Goal: Book appointment/travel/reservation

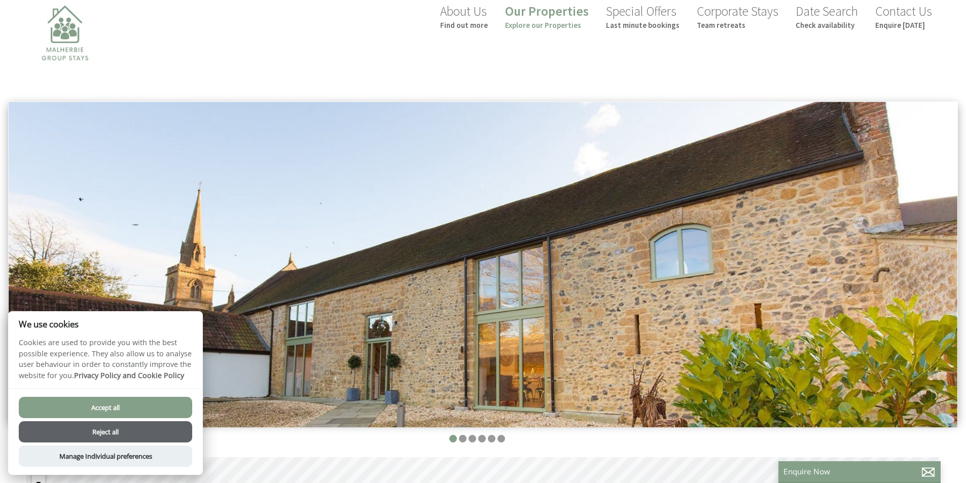
scroll to position [33, 0]
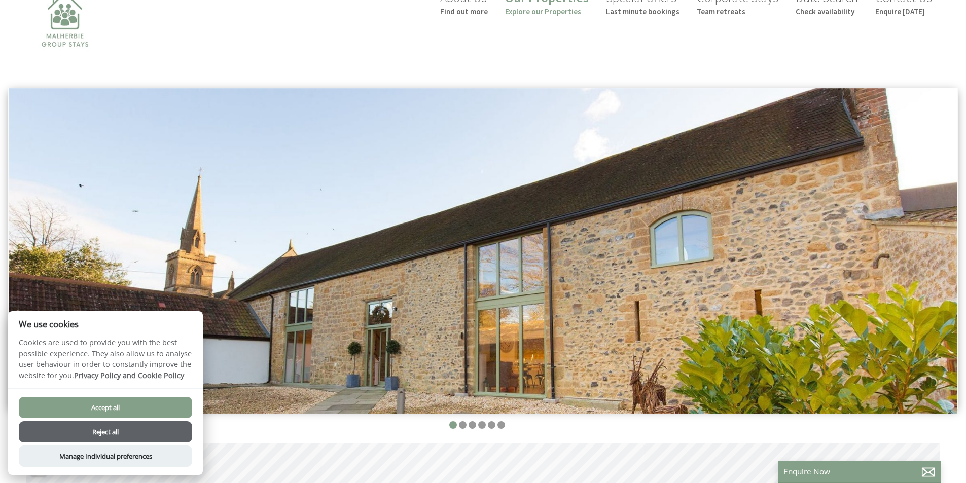
click at [110, 405] on button "Accept all" at bounding box center [105, 407] width 173 height 21
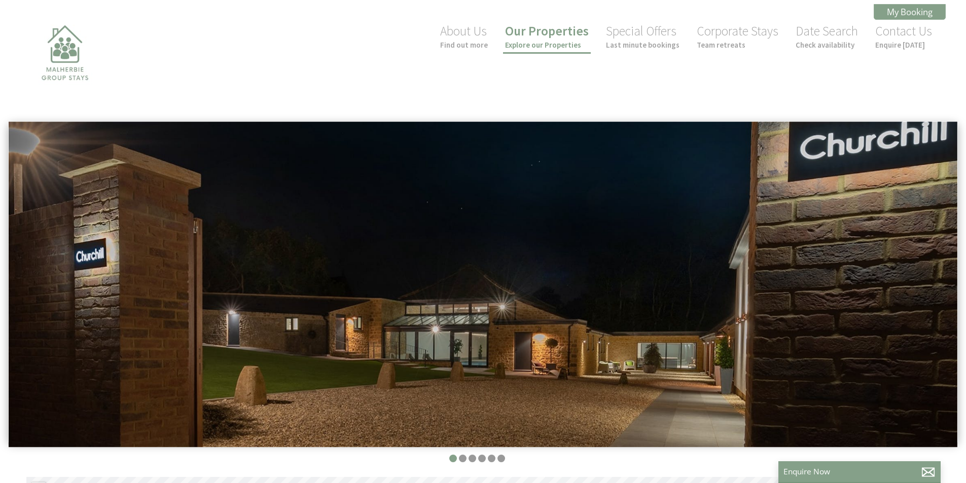
click at [564, 30] on link "Our Properties Explore our Properties" at bounding box center [547, 36] width 84 height 27
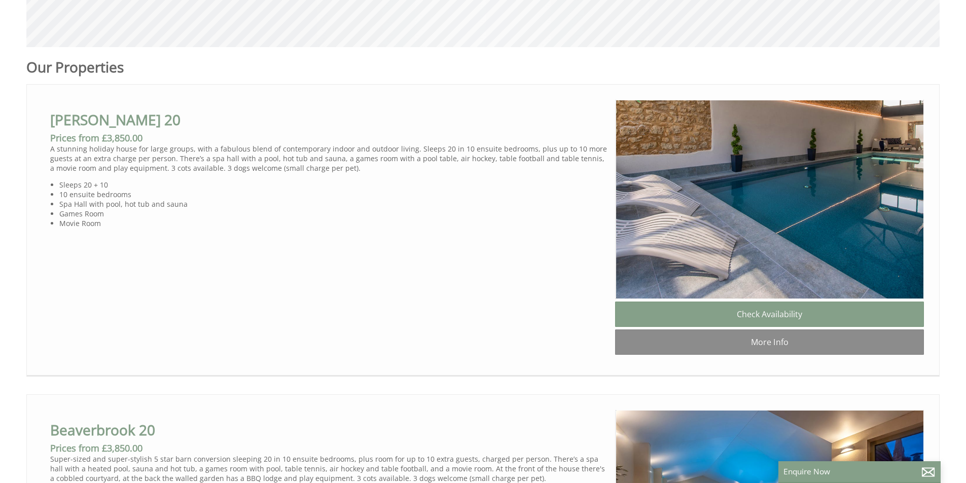
scroll to position [580, 0]
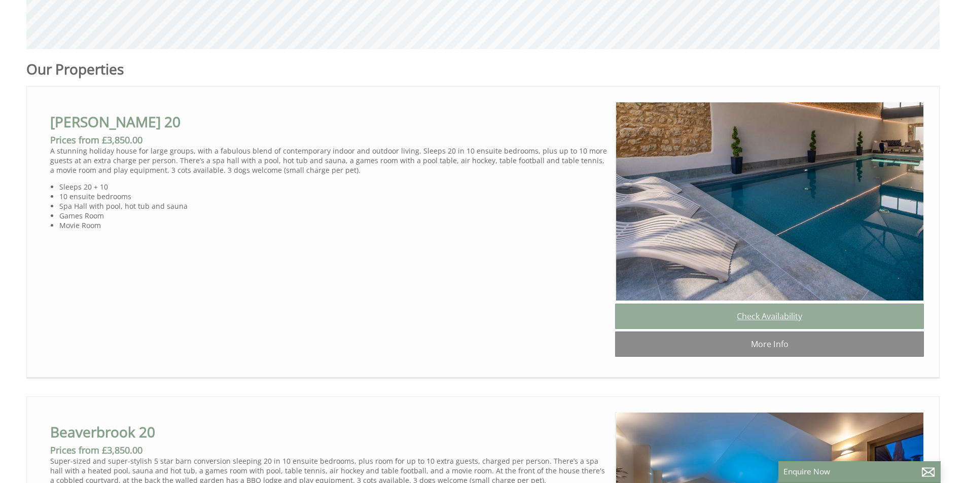
click at [749, 318] on link "Check Availability" at bounding box center [769, 316] width 309 height 25
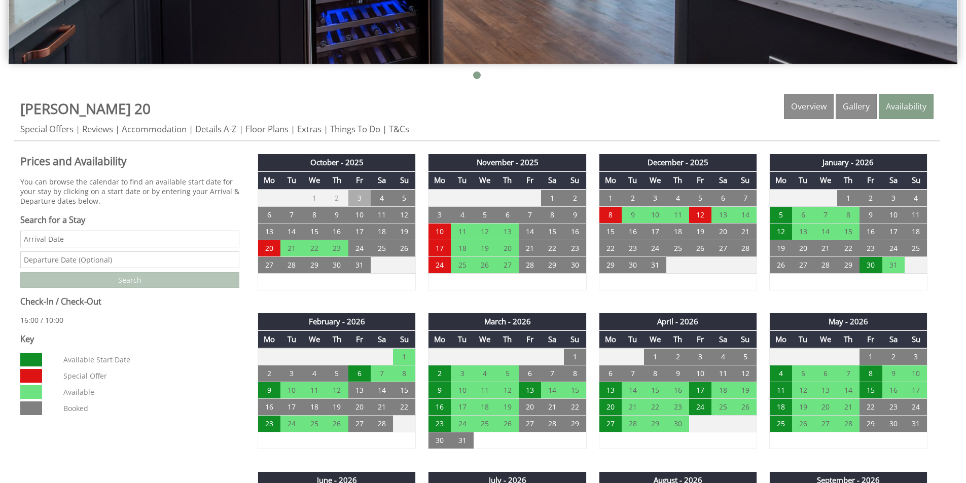
scroll to position [385, 0]
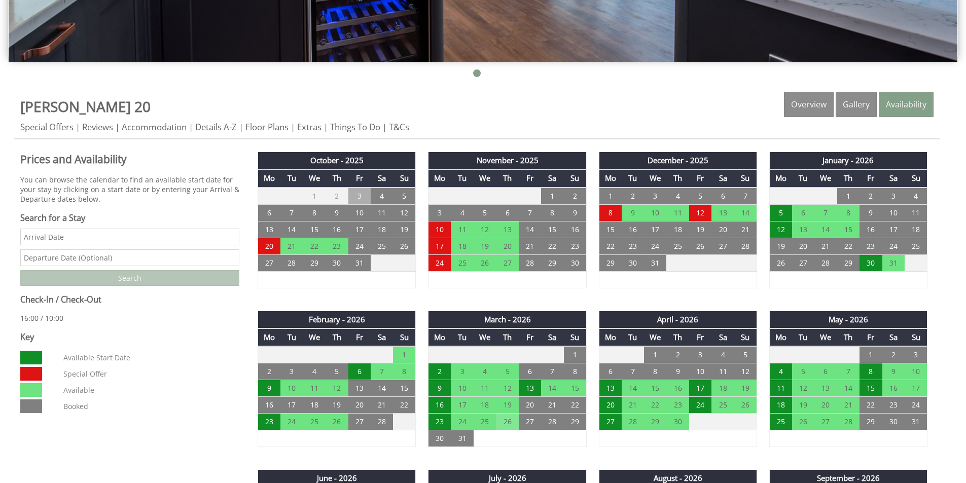
click at [507, 424] on td "26" at bounding box center [507, 422] width 22 height 17
click at [432, 419] on td "23" at bounding box center [440, 422] width 22 height 17
click at [510, 420] on td "26" at bounding box center [507, 422] width 22 height 17
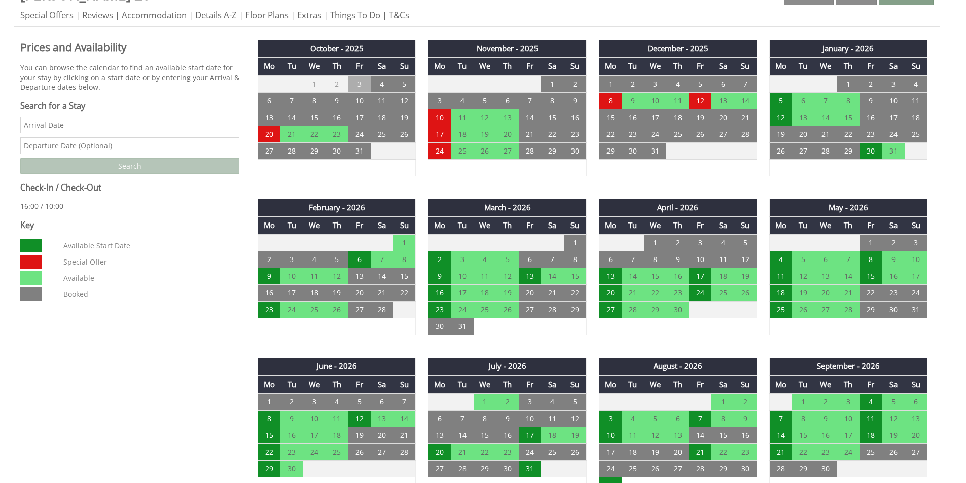
scroll to position [0, 0]
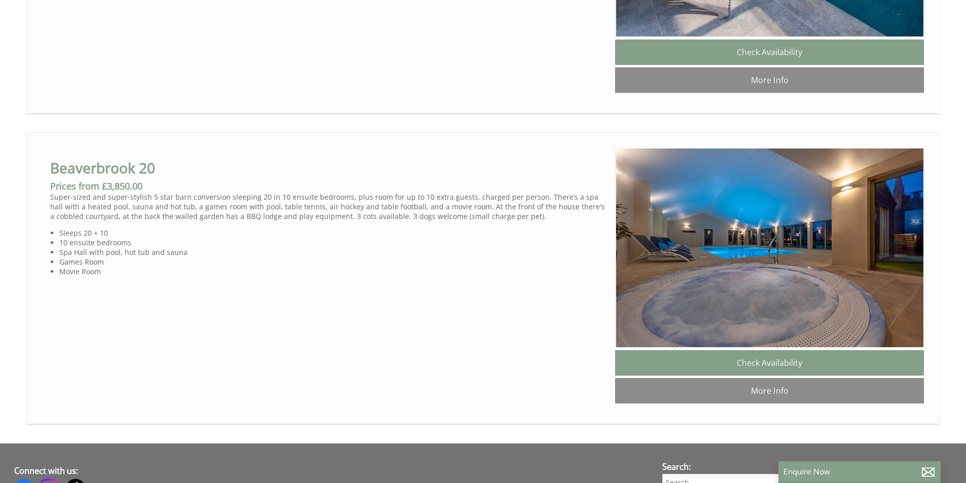
scroll to position [848, 0]
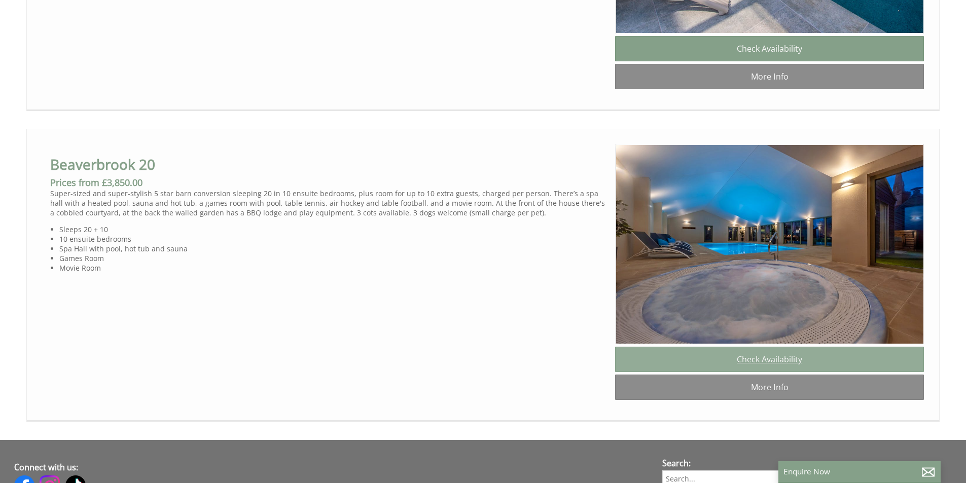
click at [720, 372] on link "Check Availability" at bounding box center [769, 359] width 309 height 25
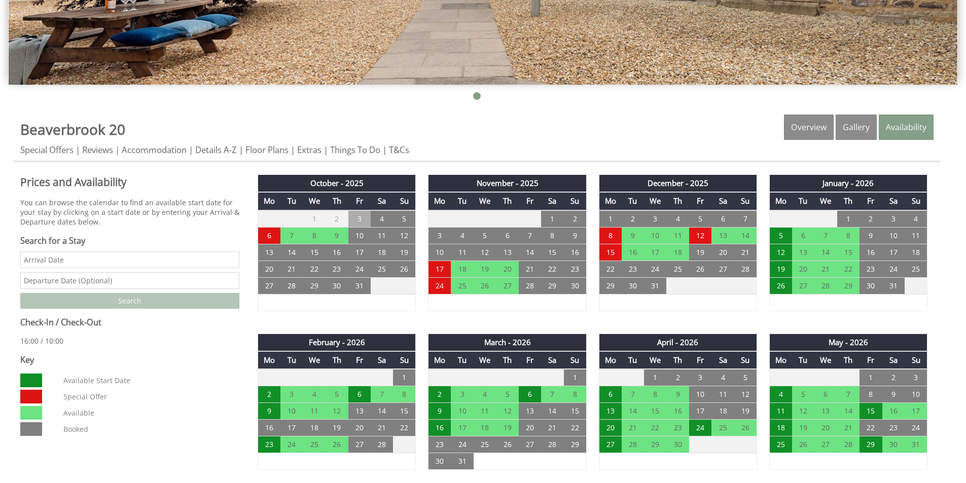
scroll to position [372, 0]
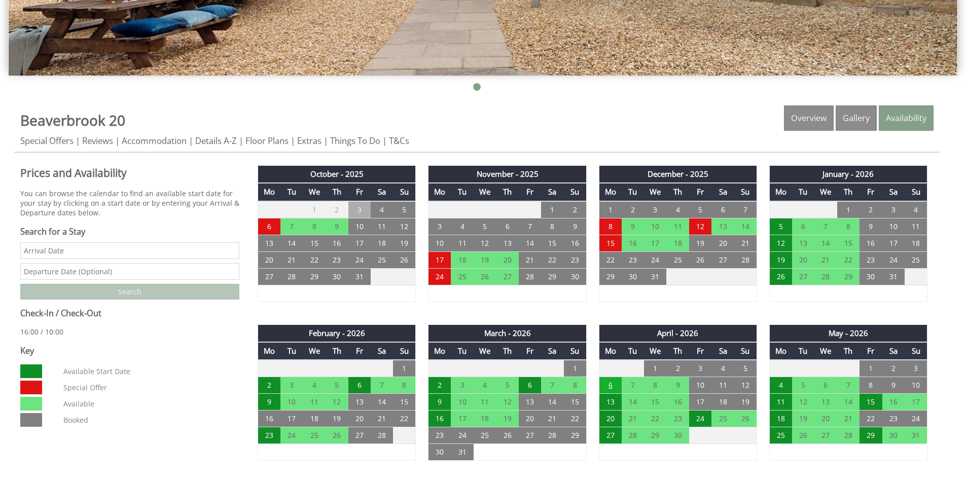
click at [609, 384] on td "6" at bounding box center [610, 385] width 22 height 17
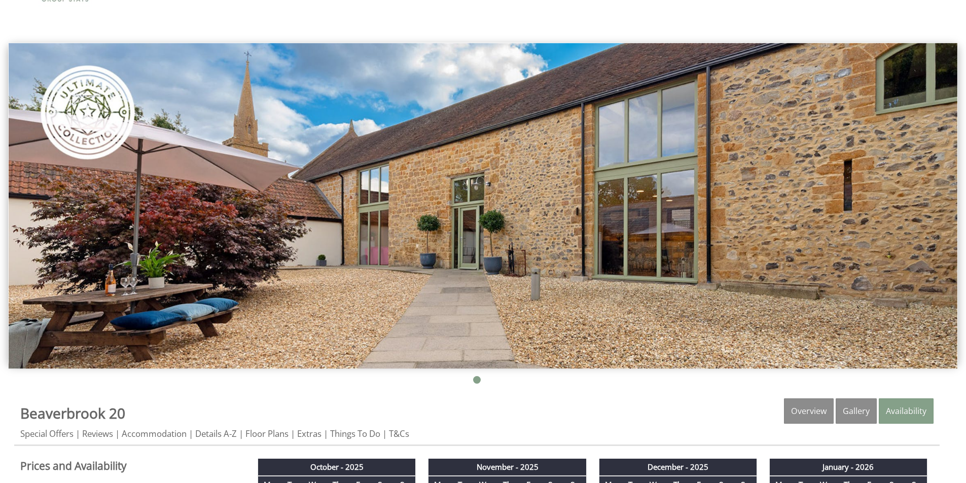
scroll to position [80, 0]
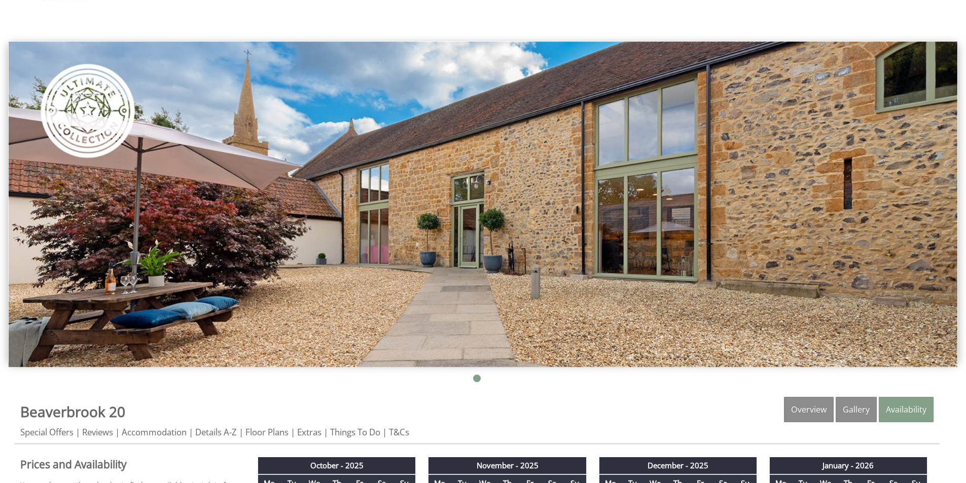
click at [719, 190] on img at bounding box center [483, 205] width 949 height 326
click at [496, 374] on div at bounding box center [483, 213] width 966 height 344
click at [843, 413] on link "Gallery" at bounding box center [856, 409] width 41 height 25
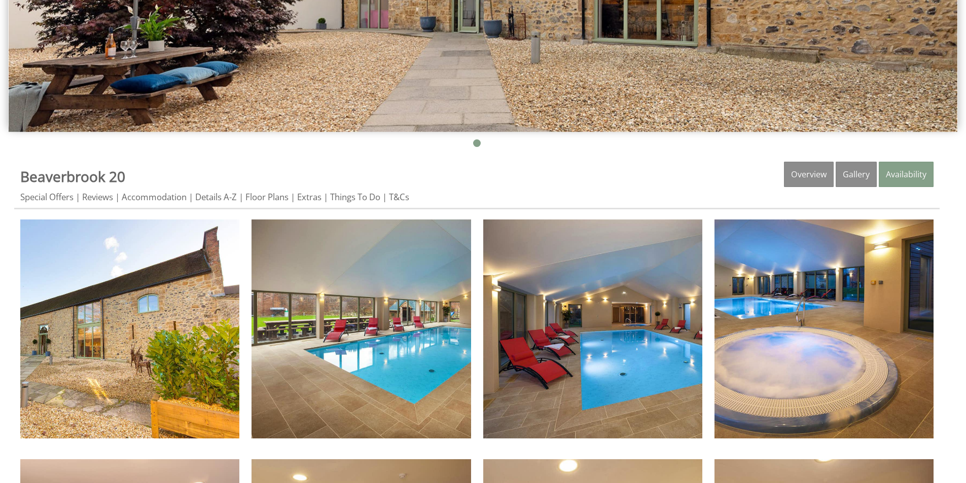
scroll to position [468, 0]
